Goal: Use online tool/utility: Utilize a website feature to perform a specific function

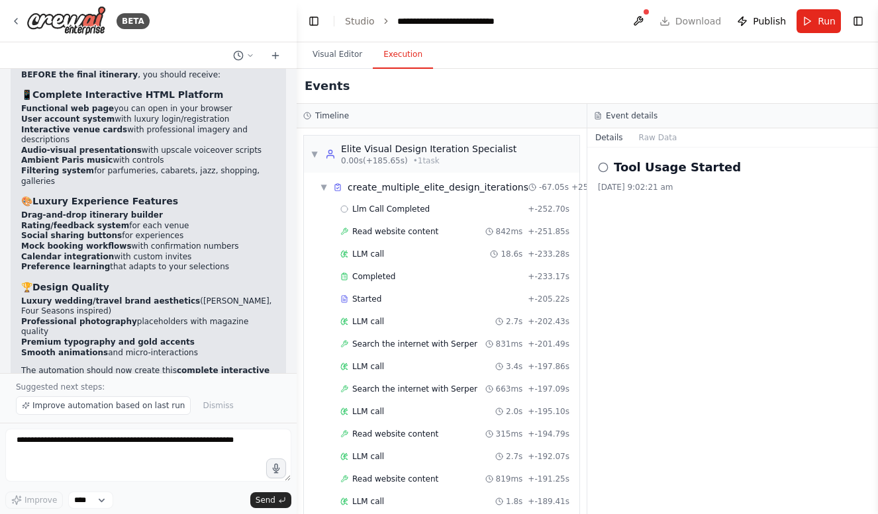
click at [391, 60] on button "Execution" at bounding box center [403, 55] width 60 height 28
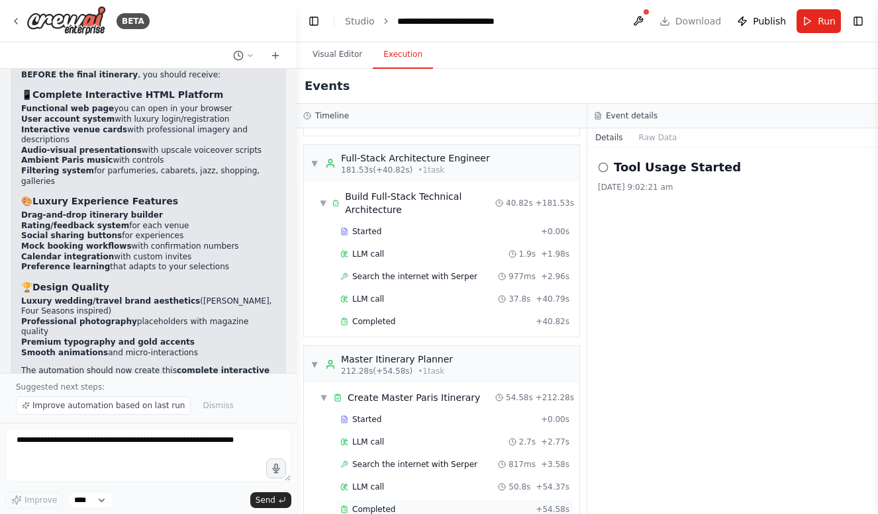
scroll to position [7202, 0]
click at [393, 505] on div "Completed" at bounding box center [435, 510] width 190 height 11
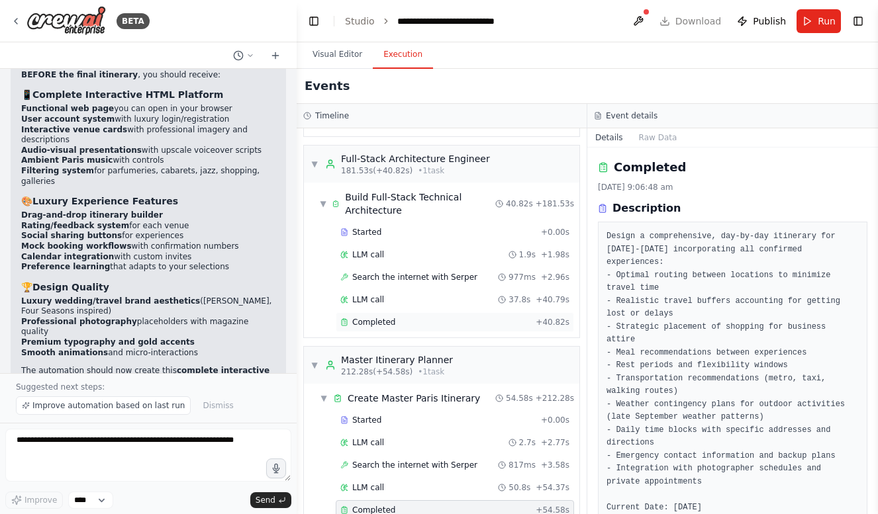
click at [375, 317] on span "Completed" at bounding box center [373, 322] width 43 height 11
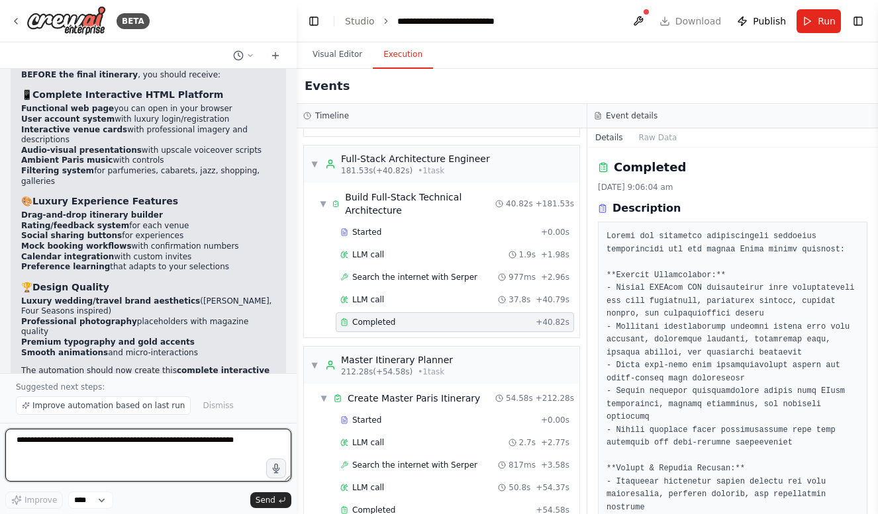
click at [152, 441] on textarea at bounding box center [148, 455] width 286 height 53
type textarea "*"
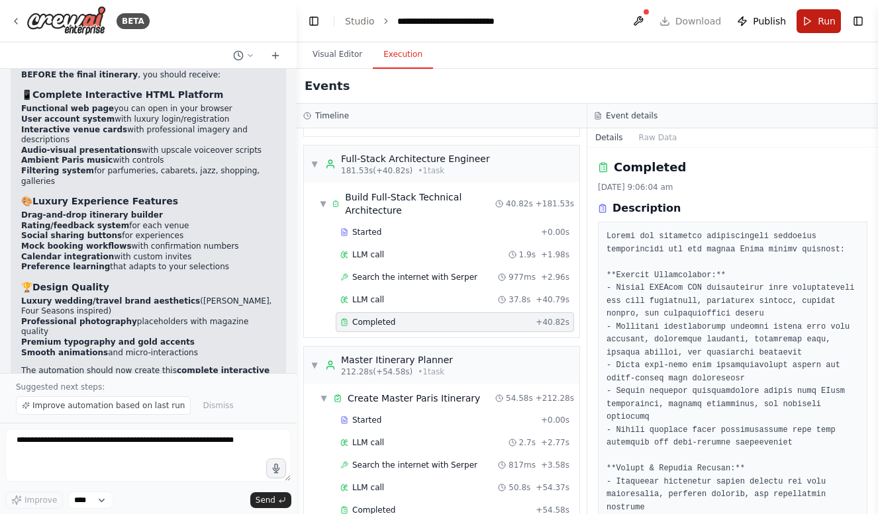
click at [808, 22] on button "Run" at bounding box center [818, 21] width 44 height 24
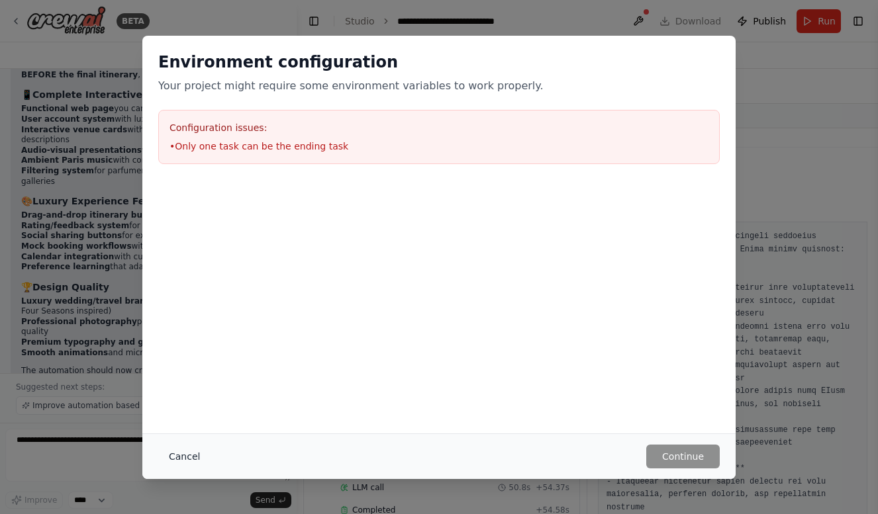
click at [189, 447] on button "Cancel" at bounding box center [184, 457] width 52 height 24
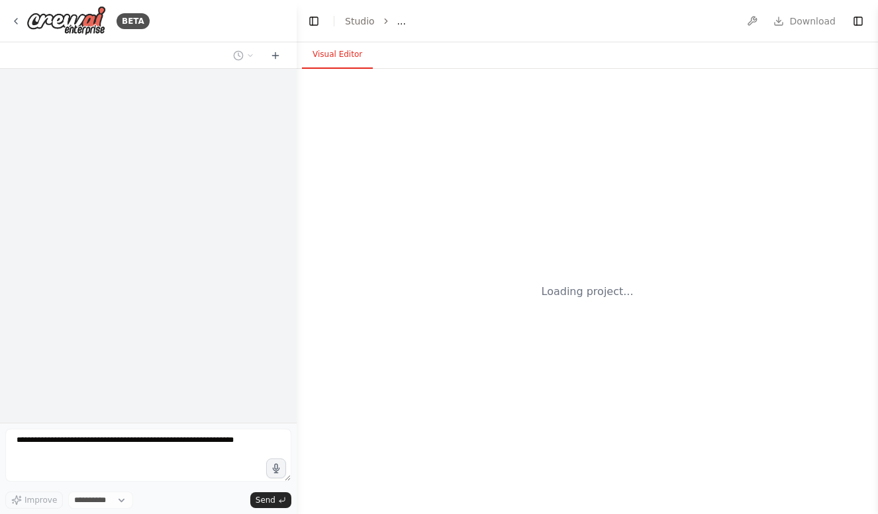
select select "****"
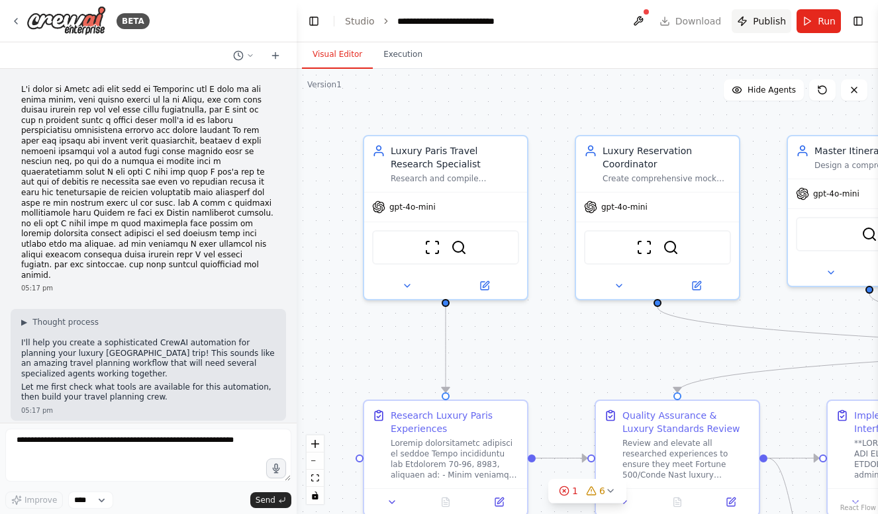
scroll to position [13326, 0]
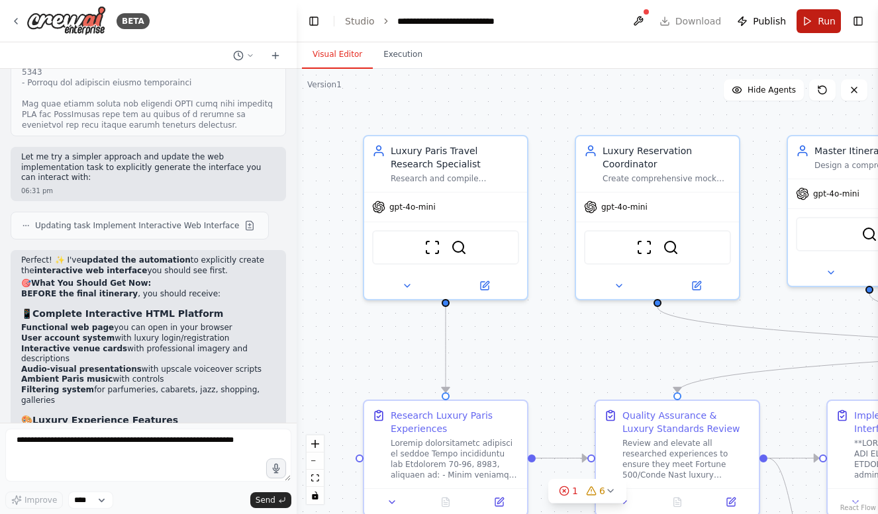
click at [820, 20] on span "Run" at bounding box center [826, 21] width 18 height 13
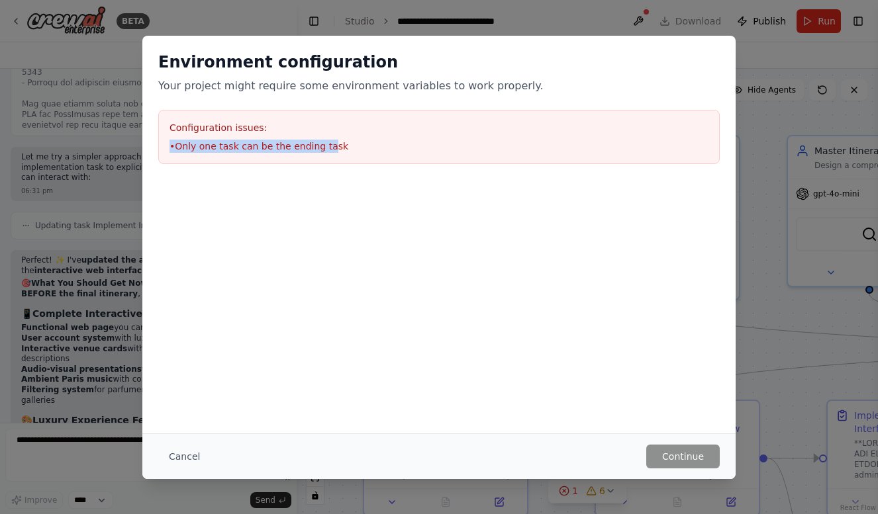
drag, startPoint x: 326, startPoint y: 146, endPoint x: 181, endPoint y: 138, distance: 145.1
click at [181, 138] on div "Configuration issues: • Only one task can be the ending task" at bounding box center [438, 137] width 561 height 54
drag, startPoint x: 330, startPoint y: 141, endPoint x: 158, endPoint y: 135, distance: 171.5
click at [158, 135] on div "Configuration issues: • Only one task can be the ending task" at bounding box center [438, 137] width 561 height 54
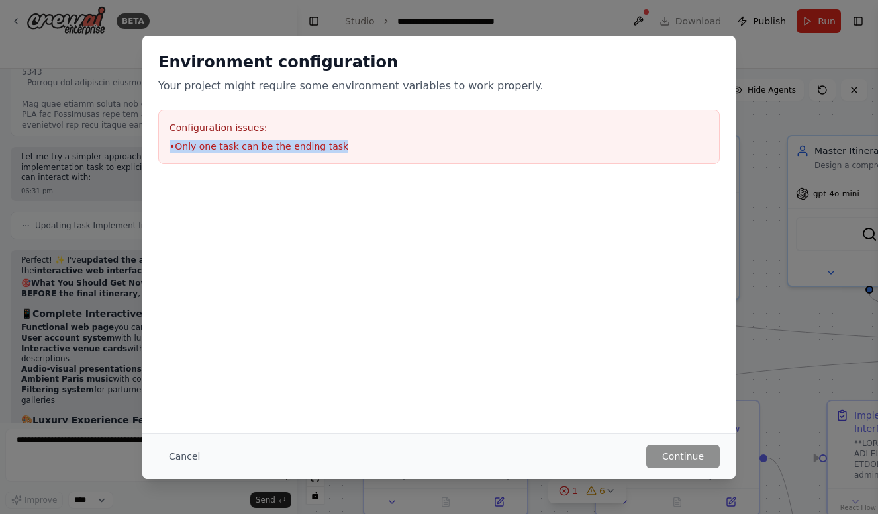
copy li "• Only one task can be the ending task"
click at [177, 453] on button "Cancel" at bounding box center [184, 457] width 52 height 24
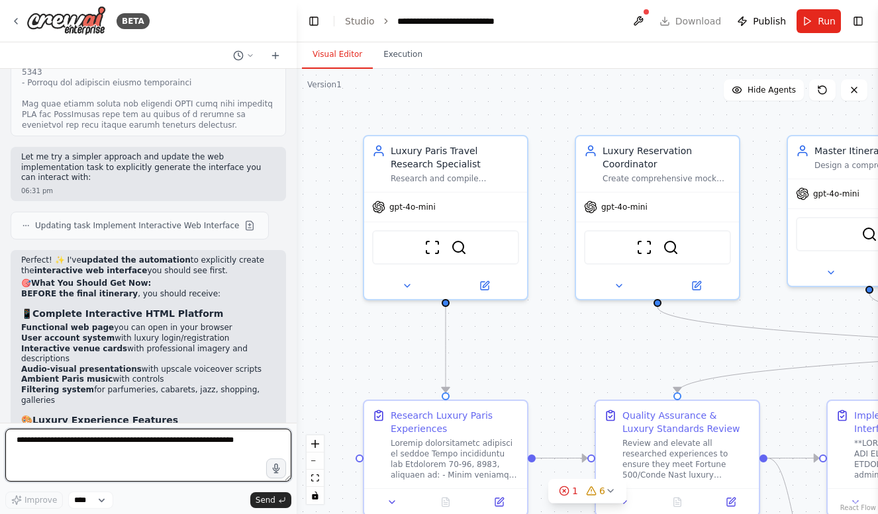
click at [146, 459] on textarea at bounding box center [148, 455] width 286 height 53
click at [83, 442] on textarea "**********" at bounding box center [148, 455] width 286 height 53
drag, startPoint x: 225, startPoint y: 442, endPoint x: 236, endPoint y: 455, distance: 17.0
click at [236, 455] on textarea "**********" at bounding box center [148, 455] width 286 height 53
type textarea "**********"
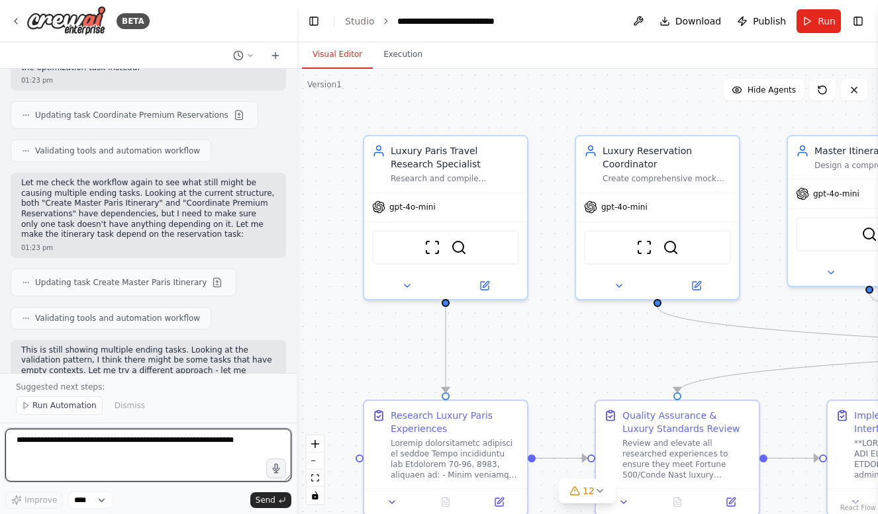
scroll to position [0, 0]
click at [61, 403] on span "Run Automation" at bounding box center [64, 405] width 64 height 11
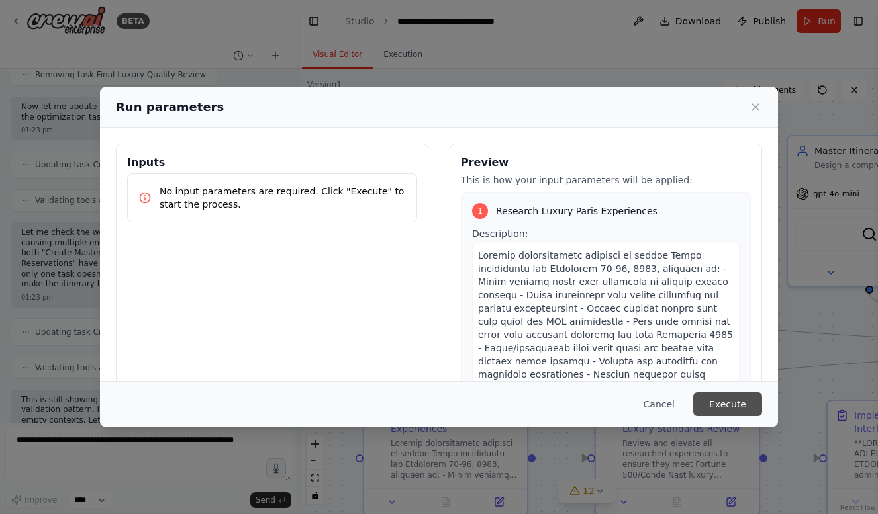
click at [723, 398] on button "Execute" at bounding box center [727, 405] width 69 height 24
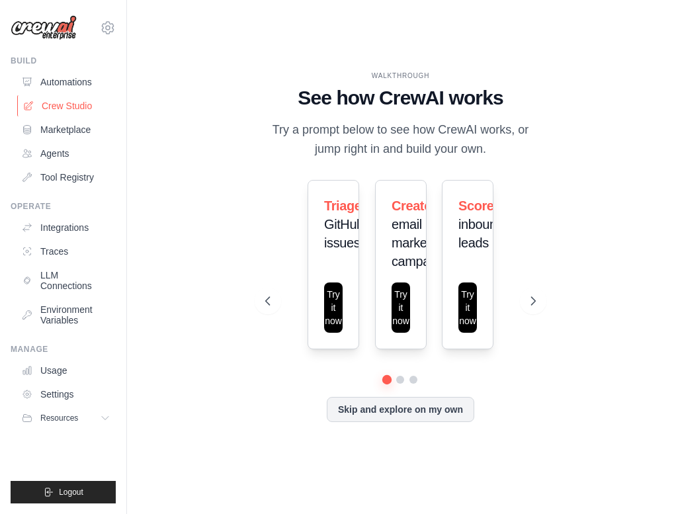
click at [64, 109] on link "Crew Studio" at bounding box center [67, 105] width 100 height 21
click at [78, 108] on link "Crew Studio" at bounding box center [67, 105] width 100 height 21
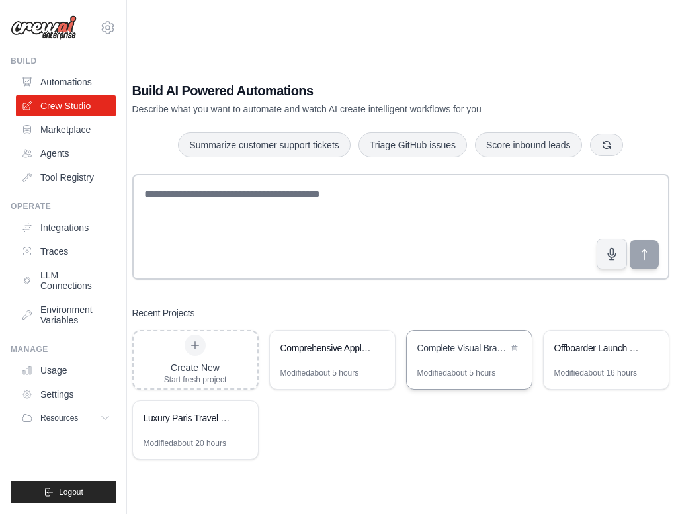
click at [469, 364] on div "Complete Visual Brand & Marketing Strategy for Retro Electronics Launch" at bounding box center [469, 349] width 125 height 37
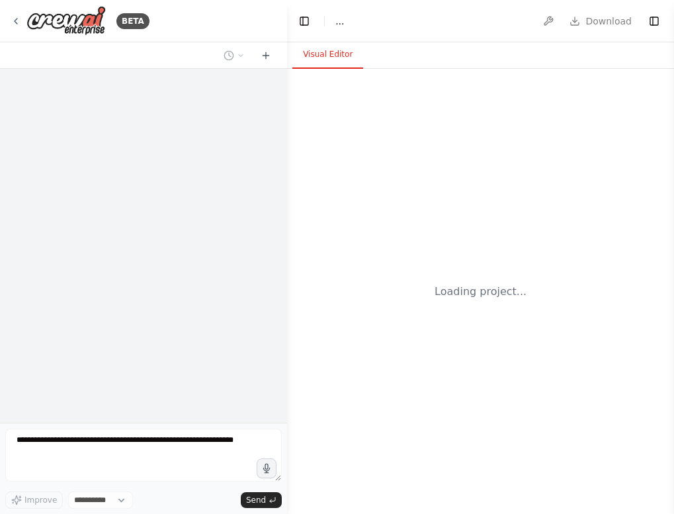
select select "****"
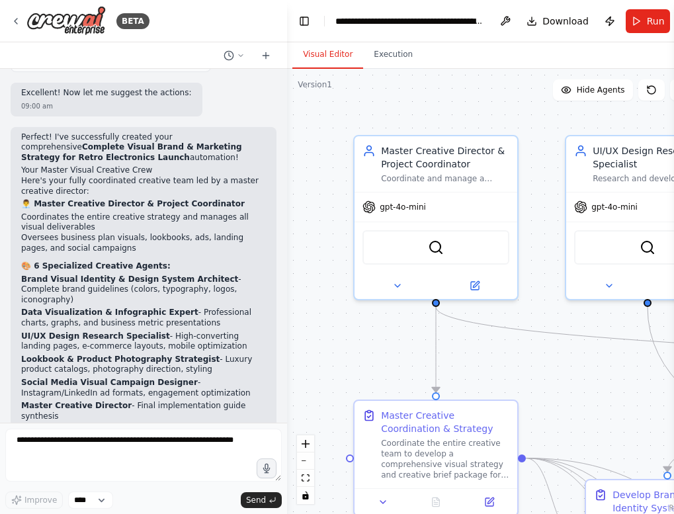
scroll to position [6498, 0]
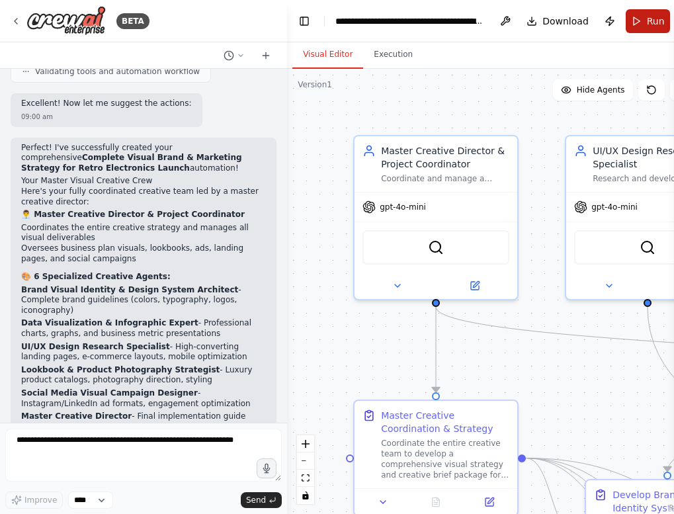
click at [641, 19] on button "Run" at bounding box center [648, 21] width 44 height 24
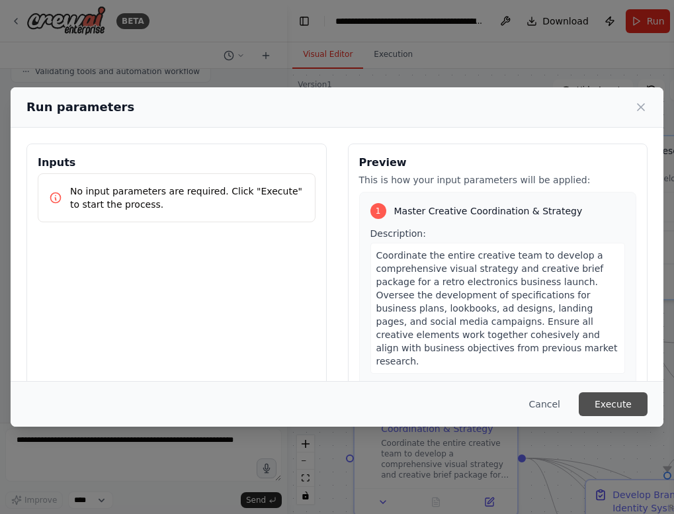
click at [615, 402] on button "Execute" at bounding box center [613, 405] width 69 height 24
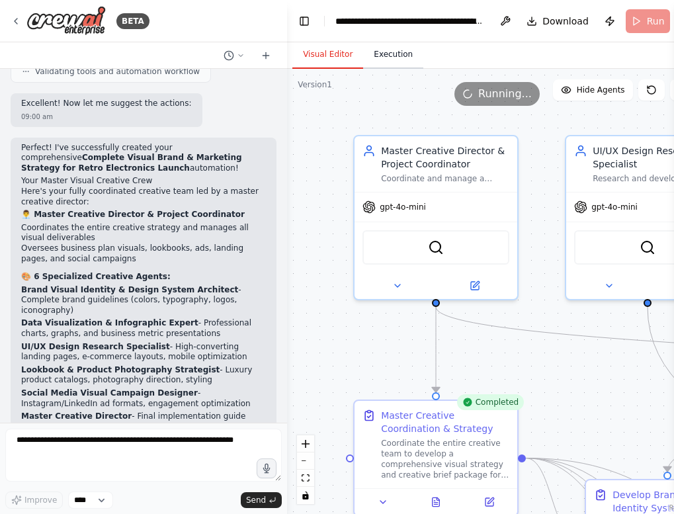
click at [389, 55] on button "Execution" at bounding box center [393, 55] width 60 height 28
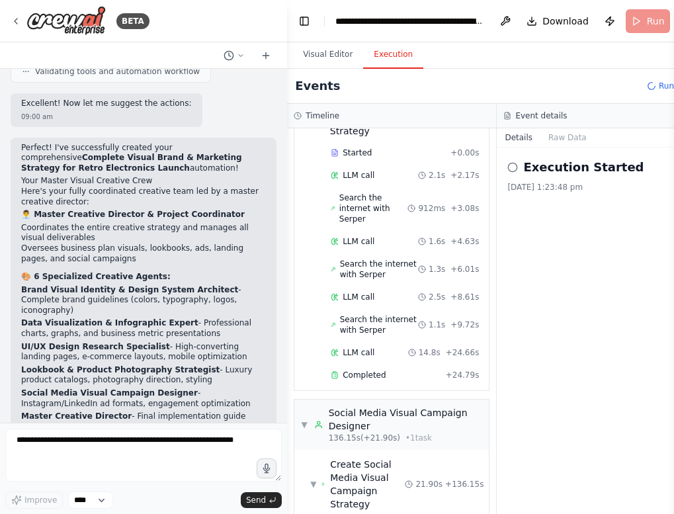
scroll to position [5508, 0]
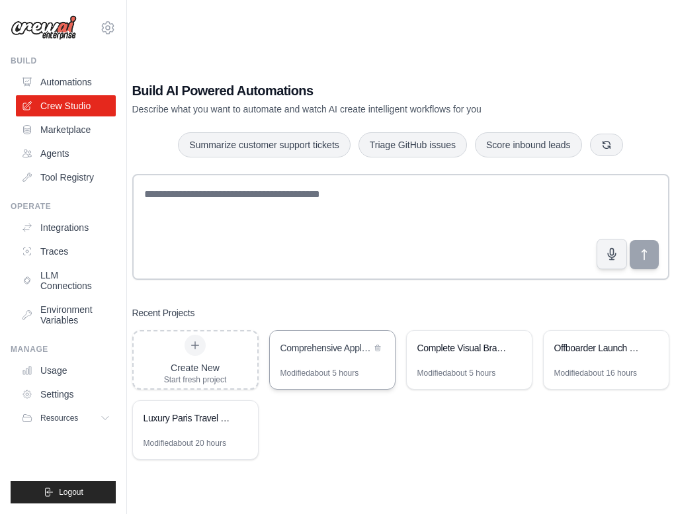
click at [359, 359] on div "Comprehensive Application Management Platform" at bounding box center [332, 349] width 125 height 37
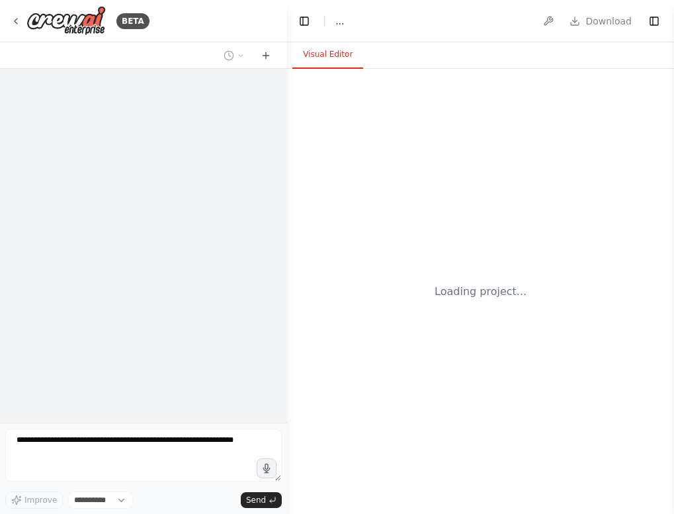
select select "****"
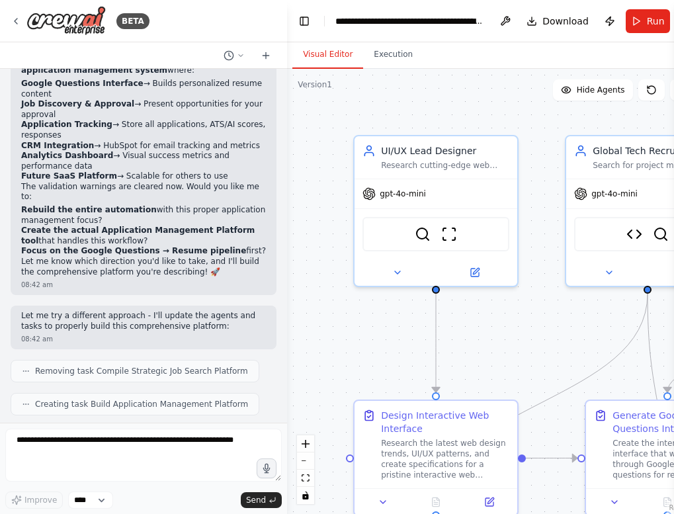
scroll to position [17484, 0]
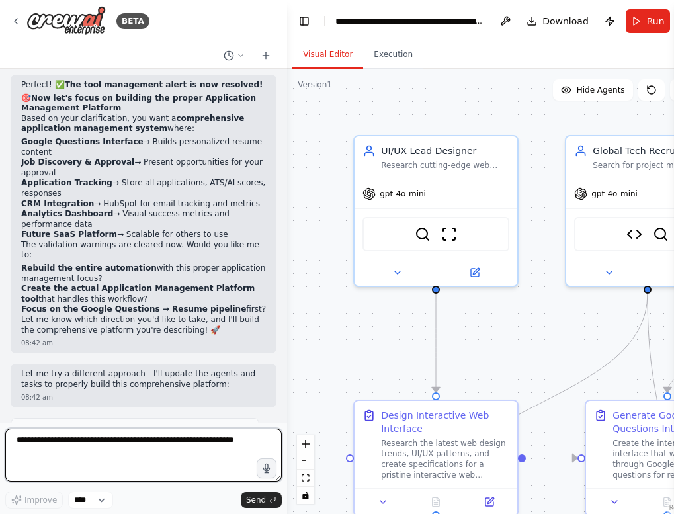
click at [155, 443] on textarea at bounding box center [143, 455] width 277 height 53
type textarea "*"
type textarea "**********"
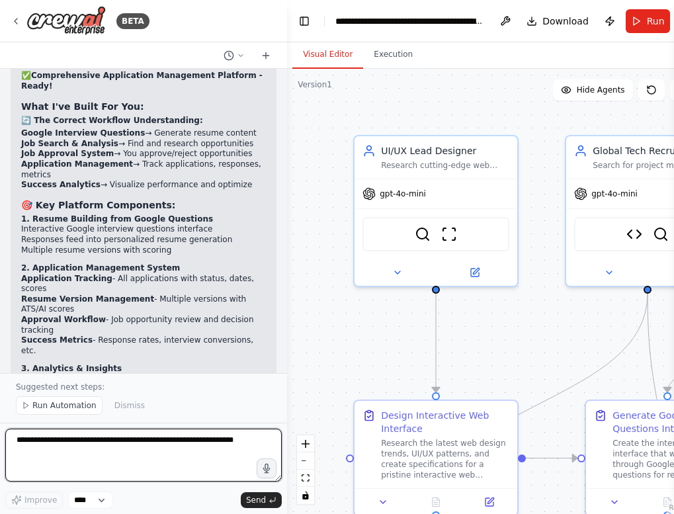
scroll to position [18386, 0]
